Goal: Transaction & Acquisition: Purchase product/service

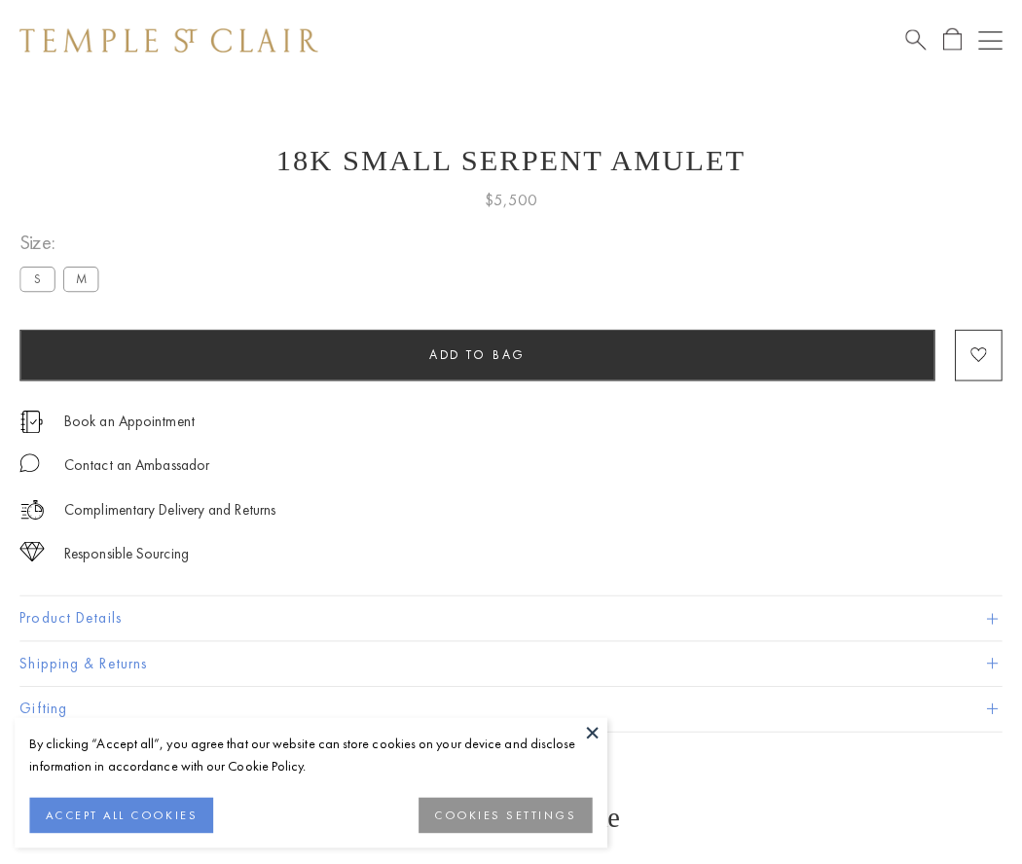
scroll to position [78, 0]
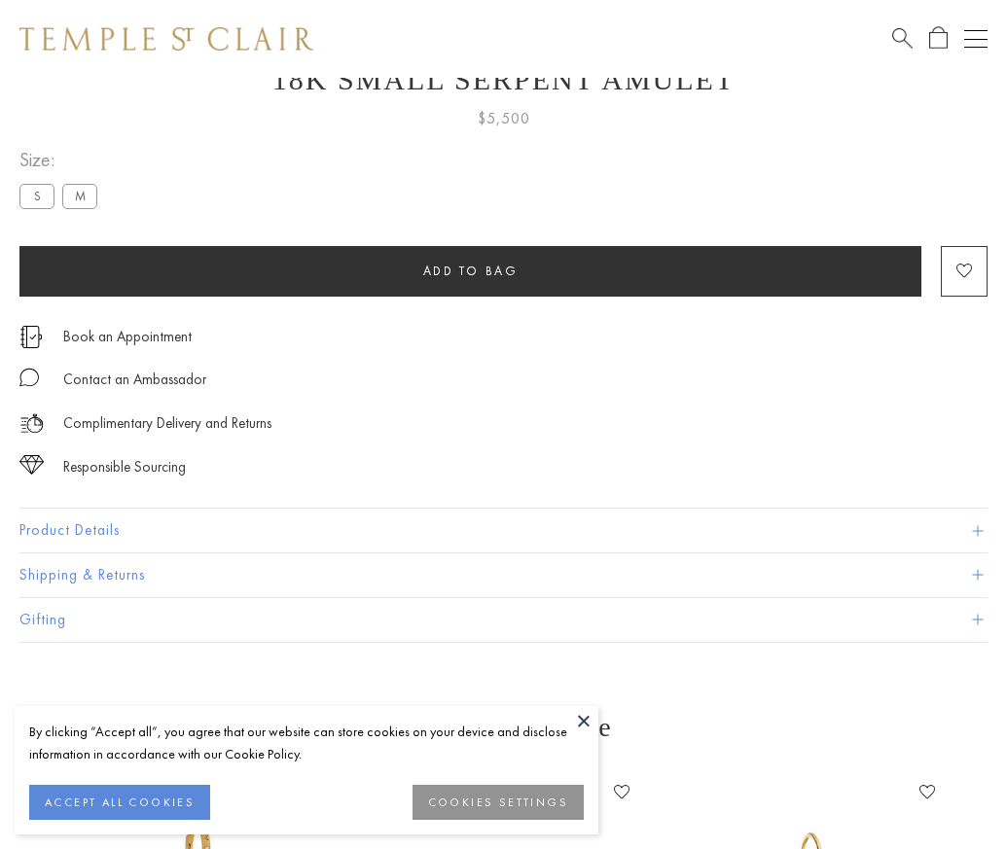
click at [470, 271] on span "Add to bag" at bounding box center [470, 271] width 95 height 17
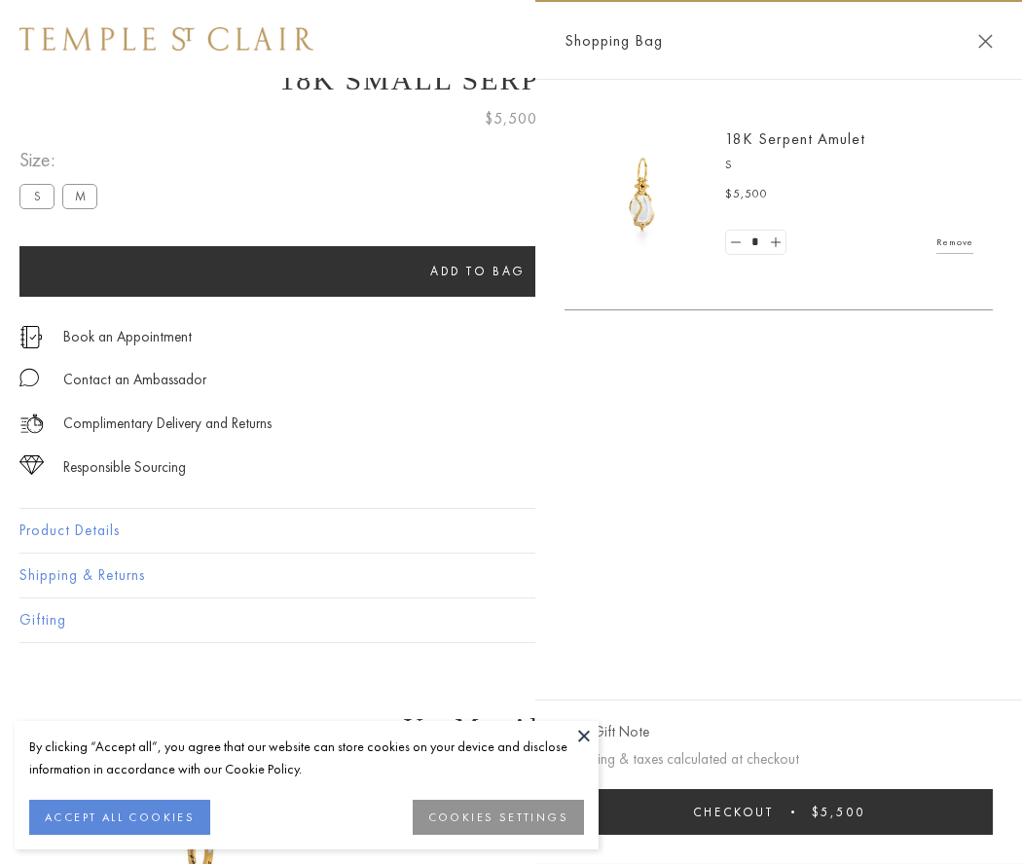
click at [783, 812] on button "Checkout $5,500" at bounding box center [778, 812] width 428 height 46
